Goal: Information Seeking & Learning: Learn about a topic

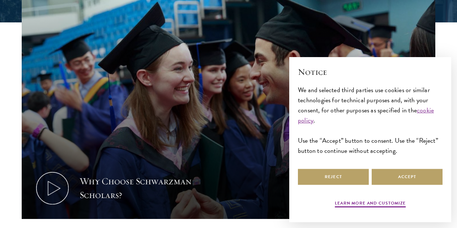
scroll to position [242, 0]
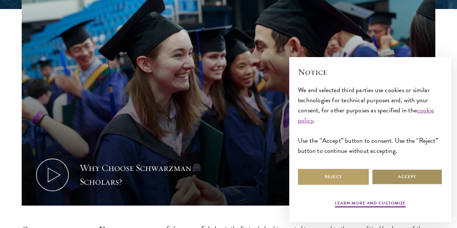
click at [394, 178] on button "Accept" at bounding box center [407, 177] width 71 height 16
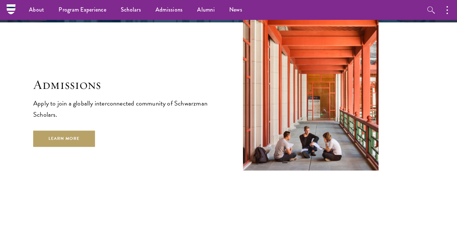
scroll to position [1110, 0]
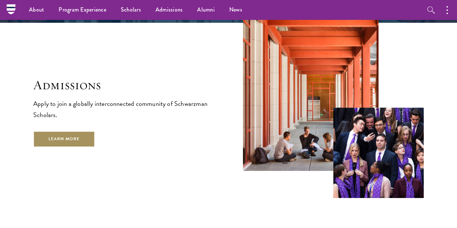
click at [65, 131] on link "Learn More" at bounding box center [64, 139] width 62 height 16
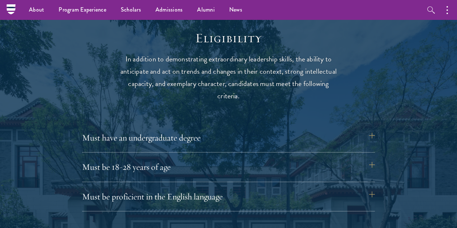
scroll to position [904, 0]
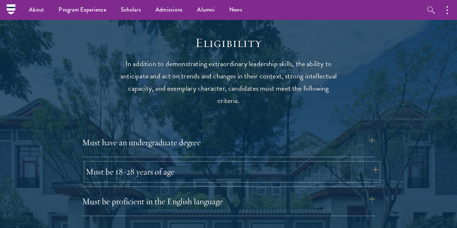
click at [306, 168] on button "Must be 18-28 years of age" at bounding box center [232, 171] width 293 height 17
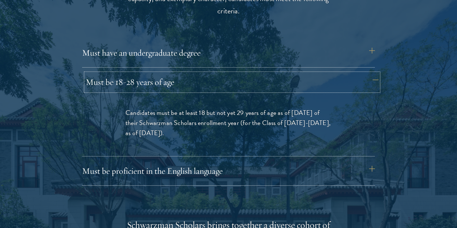
scroll to position [1011, 0]
